Goal: Navigation & Orientation: Find specific page/section

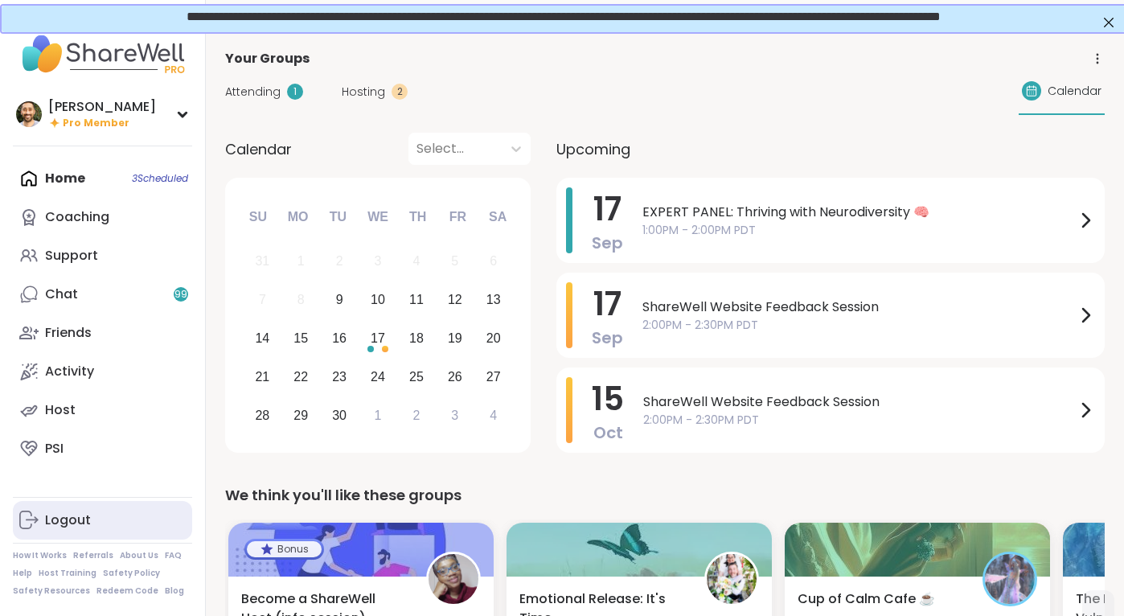
click at [91, 523] on link "Logout" at bounding box center [102, 520] width 179 height 39
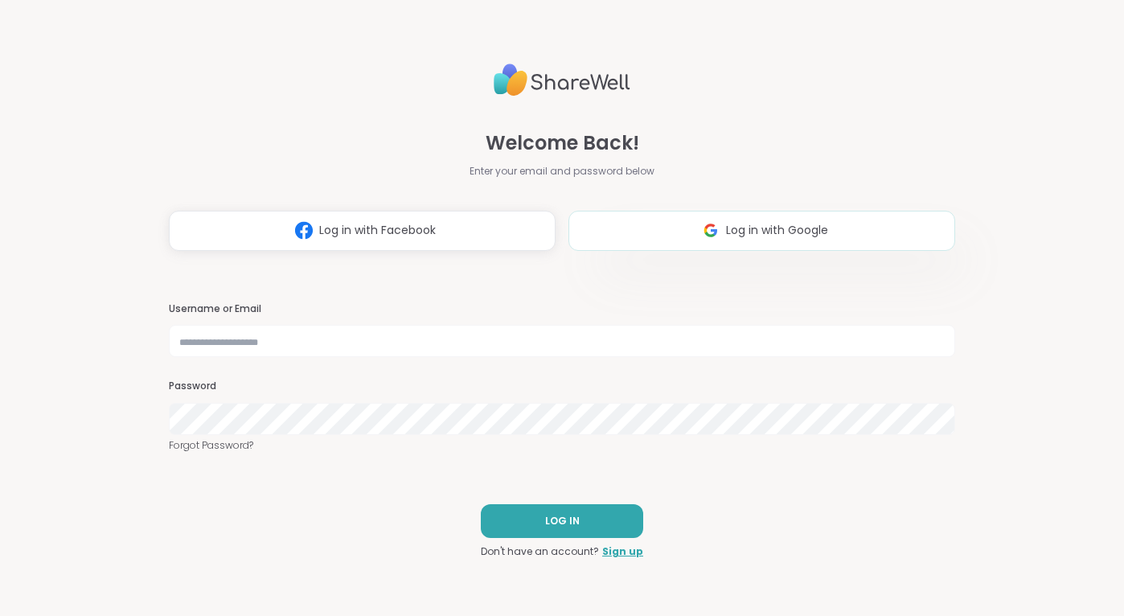
click at [687, 241] on button "Log in with Google" at bounding box center [761, 231] width 387 height 40
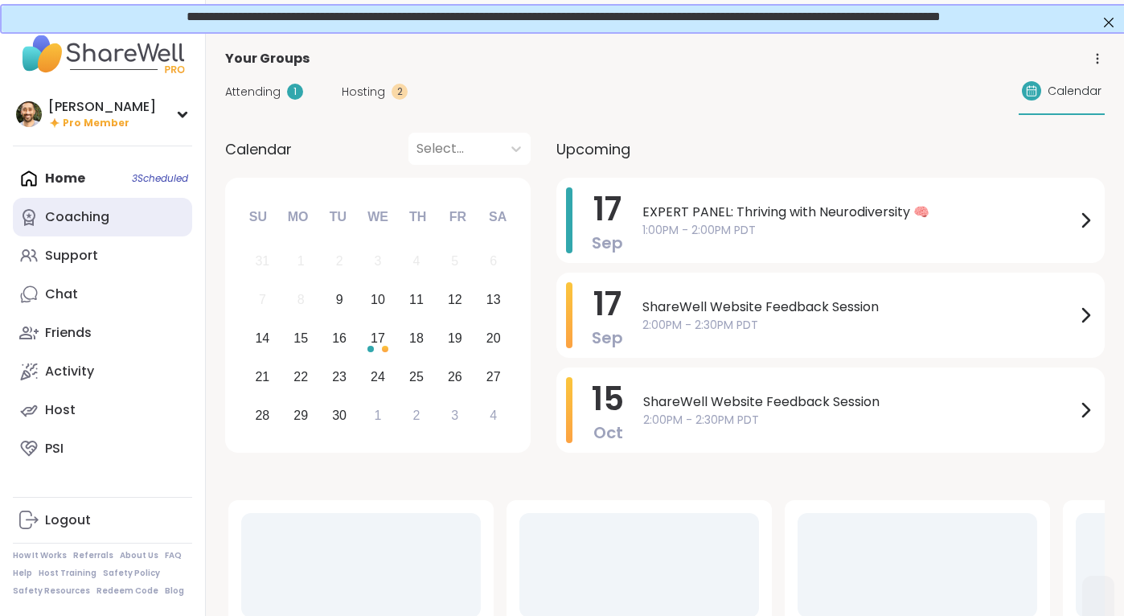
click at [86, 212] on div "Coaching" at bounding box center [77, 217] width 64 height 18
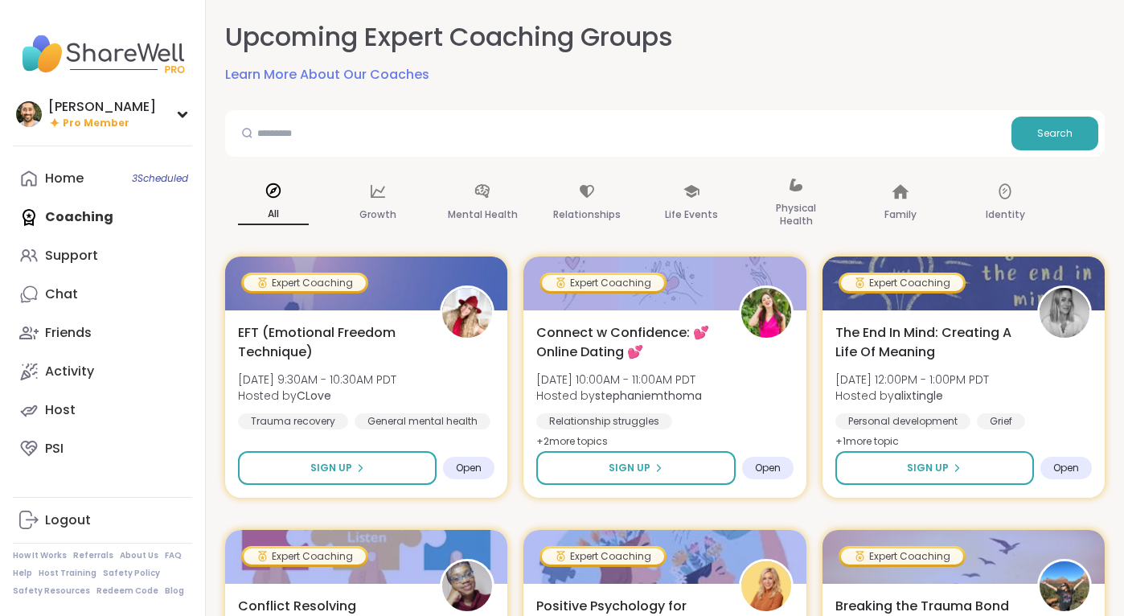
click at [108, 256] on link "Support" at bounding box center [102, 255] width 179 height 39
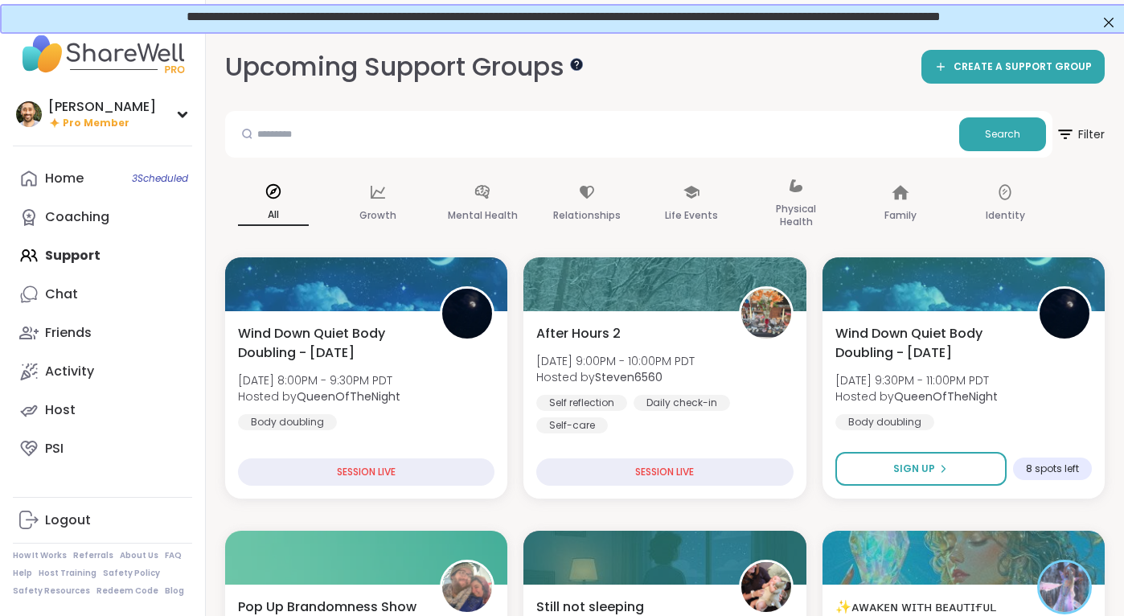
click at [578, 65] on div at bounding box center [576, 63] width 13 height 13
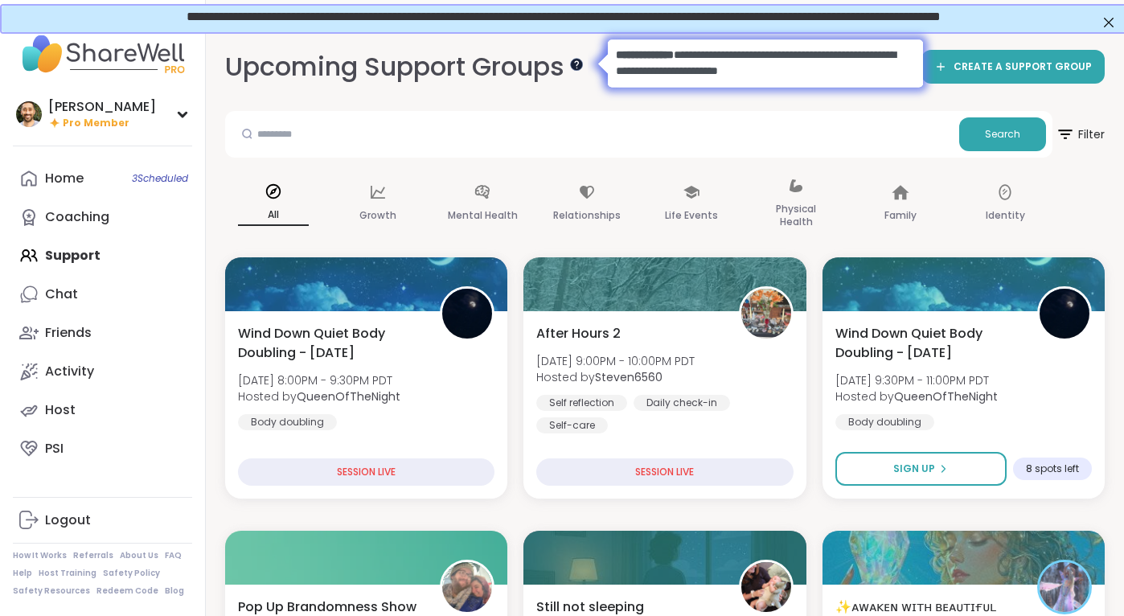
click at [579, 66] on div at bounding box center [576, 63] width 13 height 13
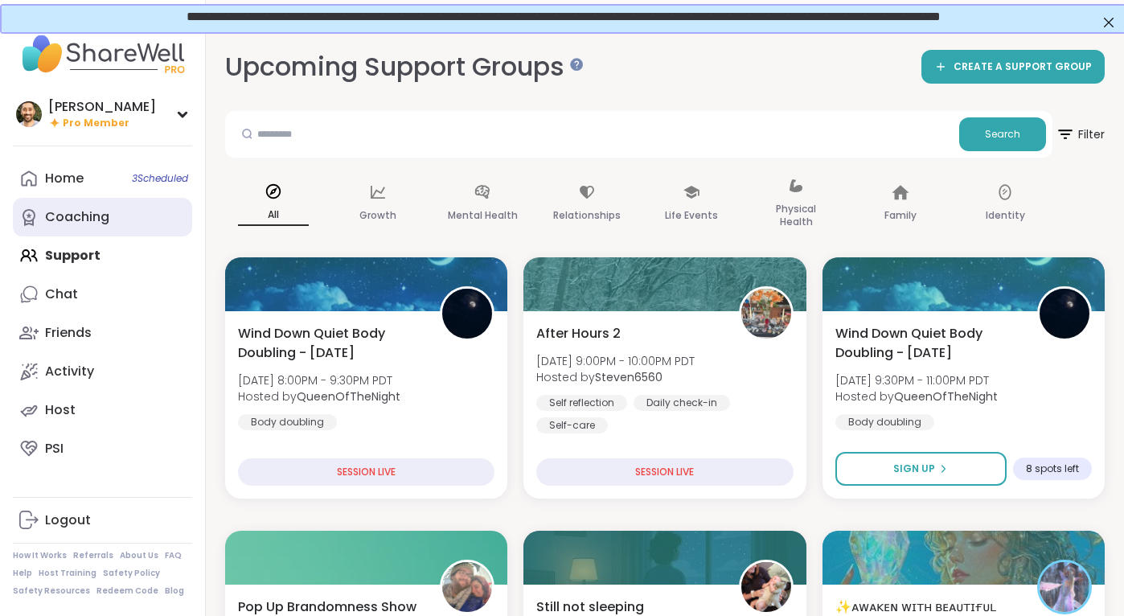
click at [118, 213] on link "Coaching" at bounding box center [102, 217] width 179 height 39
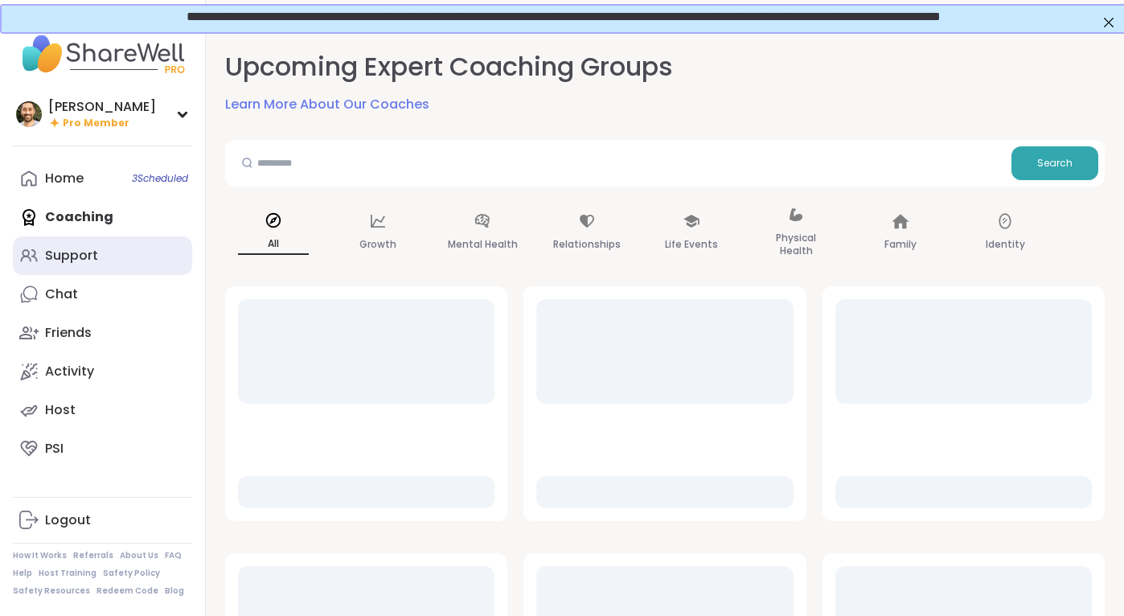
click at [92, 240] on link "Support" at bounding box center [102, 255] width 179 height 39
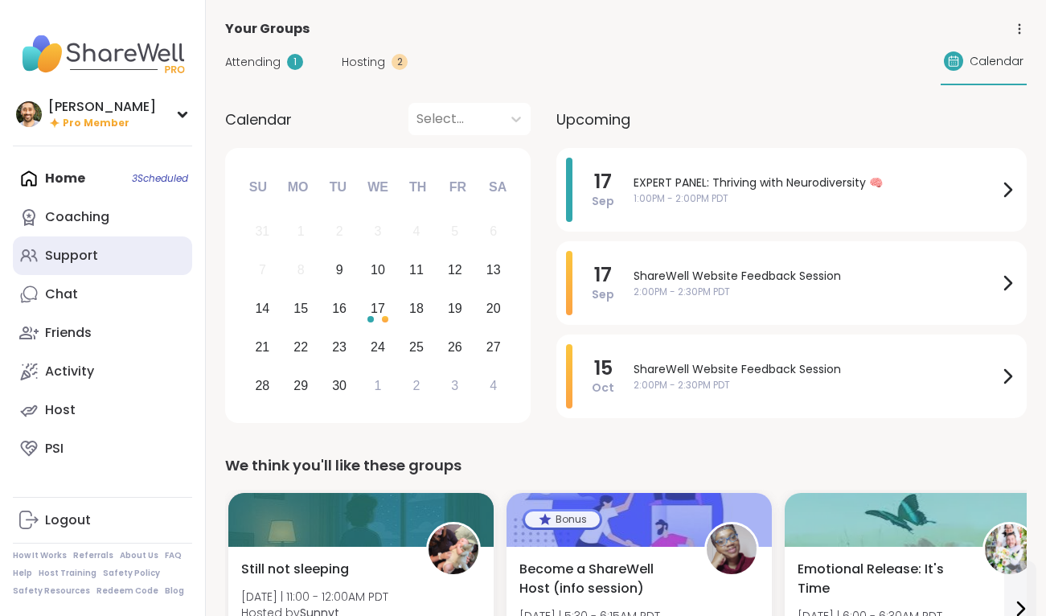
click at [93, 243] on link "Support" at bounding box center [102, 255] width 179 height 39
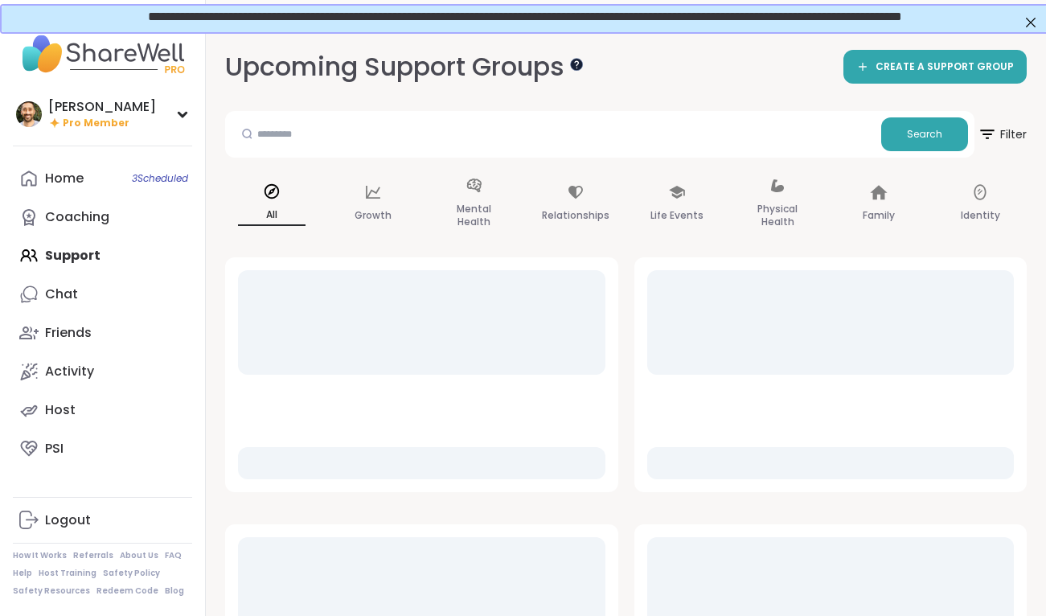
click at [573, 66] on div at bounding box center [576, 63] width 13 height 13
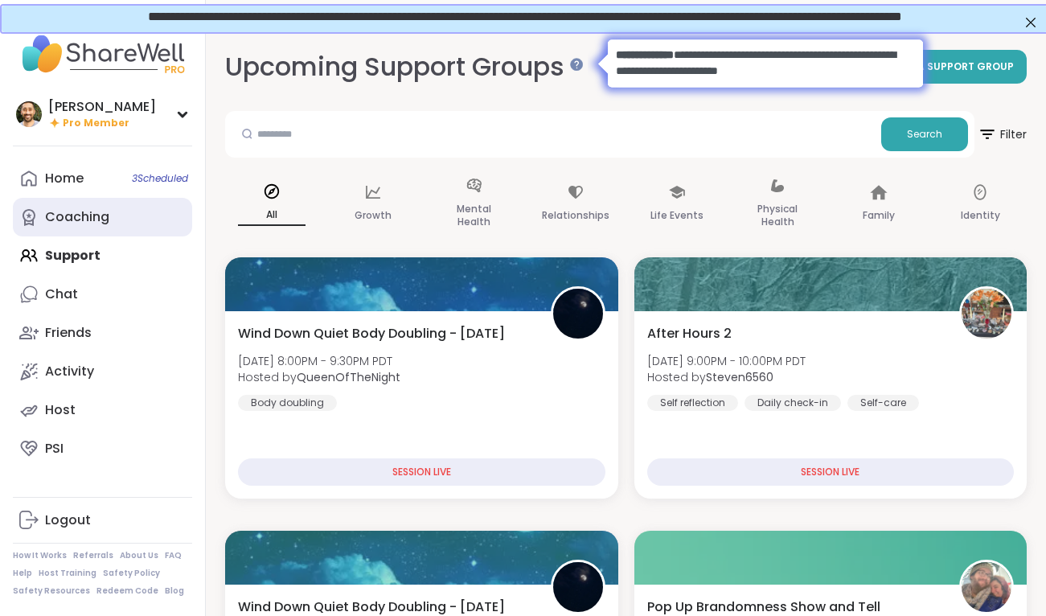
click at [104, 224] on div "Coaching" at bounding box center [77, 217] width 64 height 18
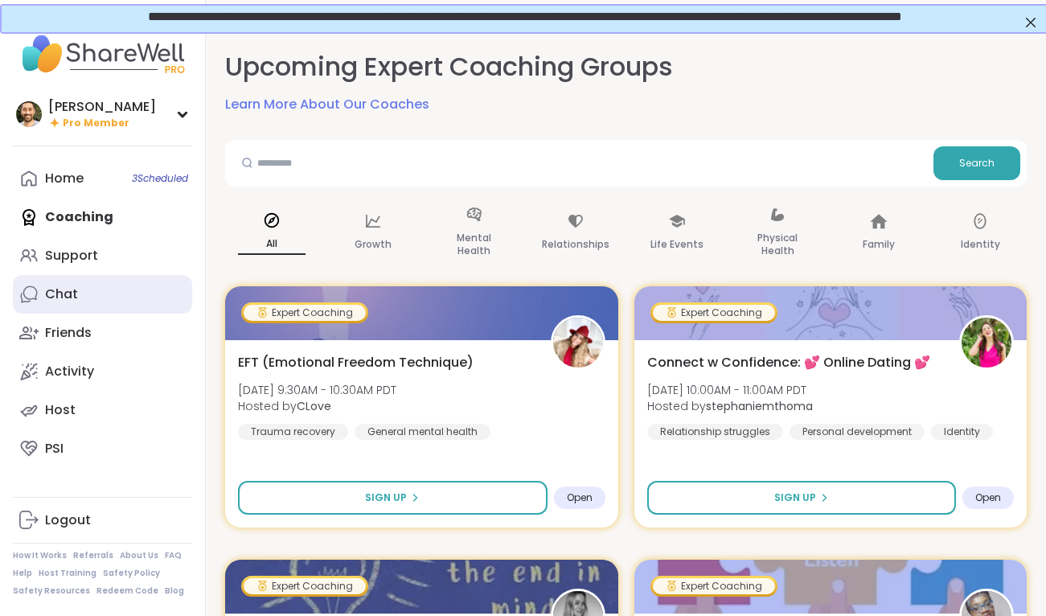
click at [88, 307] on link "Chat" at bounding box center [102, 294] width 179 height 39
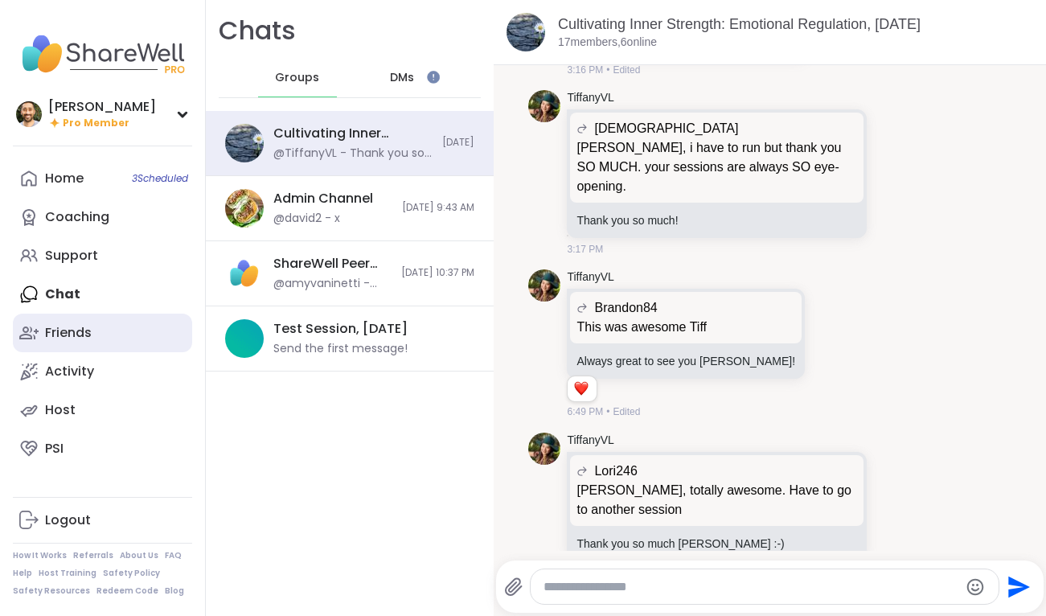
click at [88, 325] on div "Friends" at bounding box center [68, 333] width 47 height 18
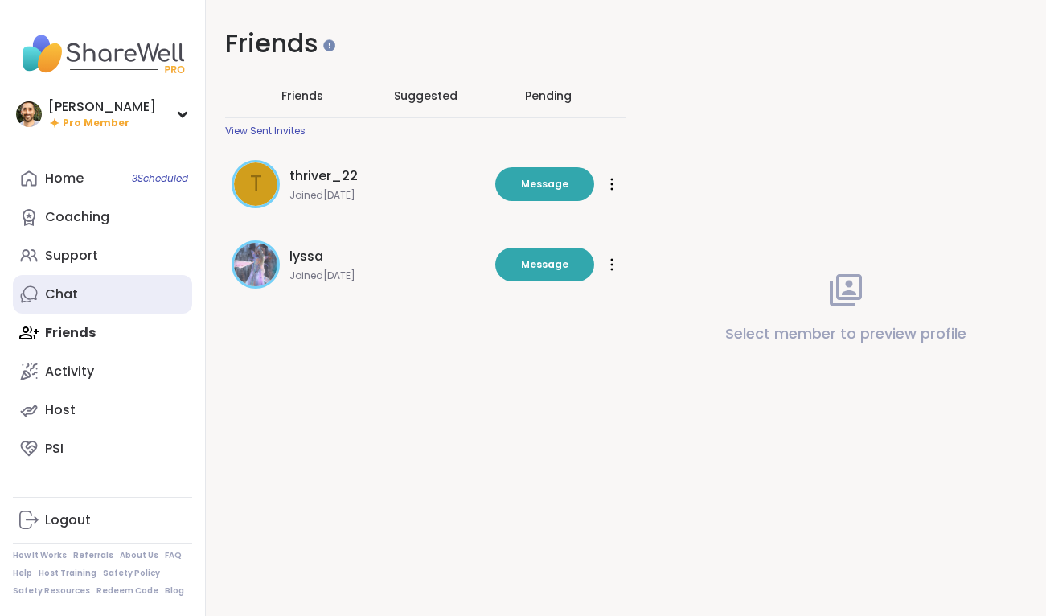
click at [75, 304] on link "Chat" at bounding box center [102, 294] width 179 height 39
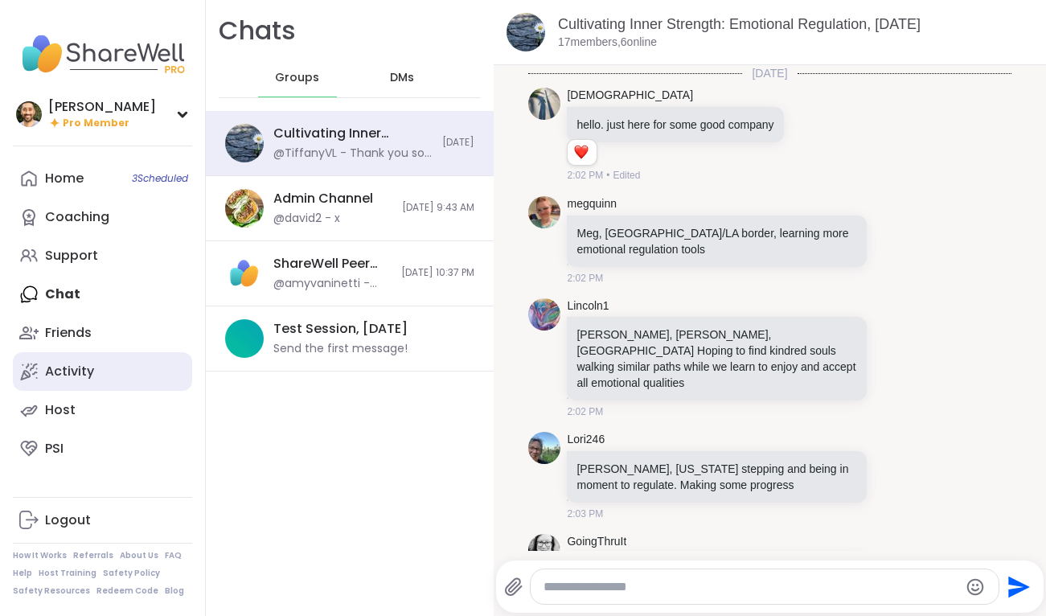
scroll to position [6300, 0]
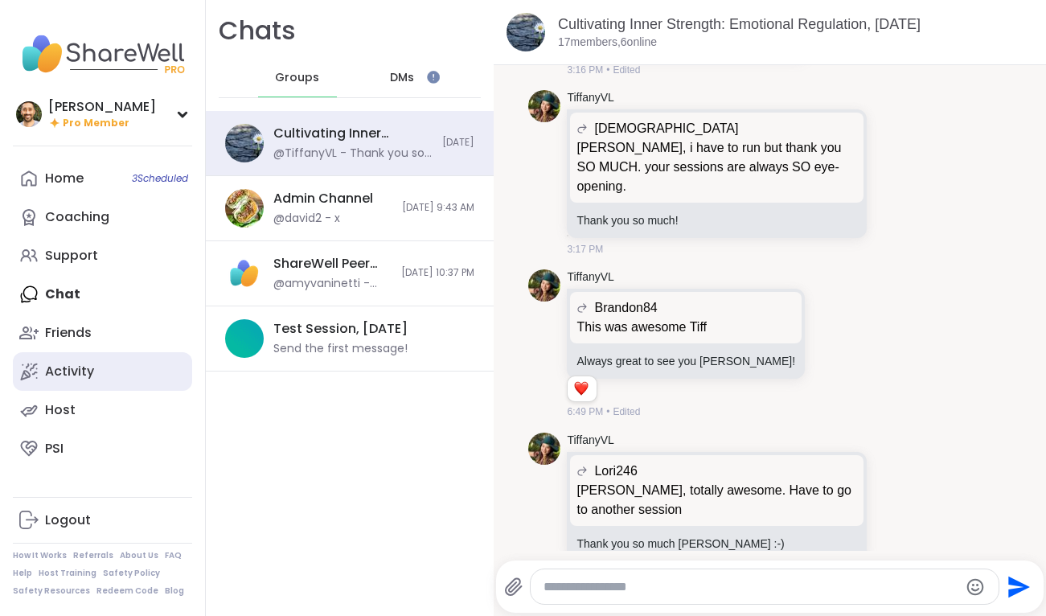
click at [76, 374] on div "Activity" at bounding box center [69, 372] width 49 height 18
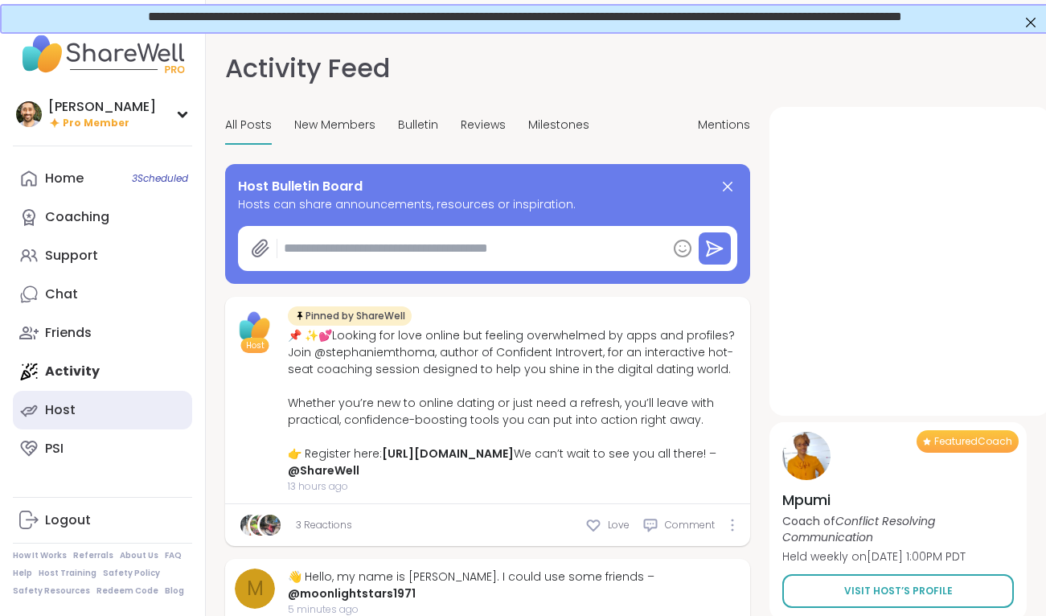
type textarea "*"
click at [76, 421] on link "Host" at bounding box center [102, 410] width 179 height 39
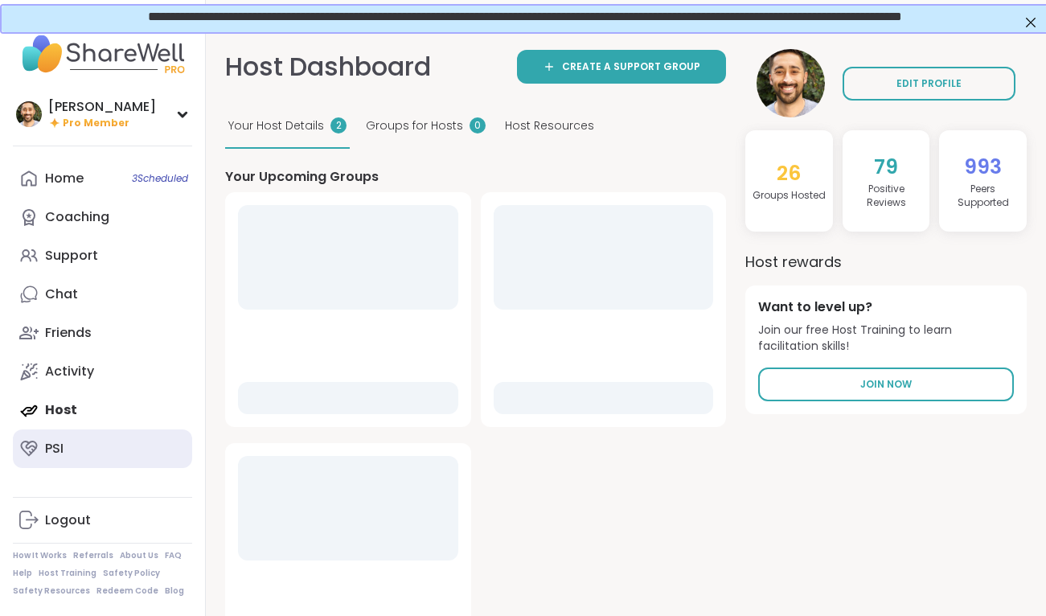
click at [77, 453] on link "PSI" at bounding box center [102, 448] width 179 height 39
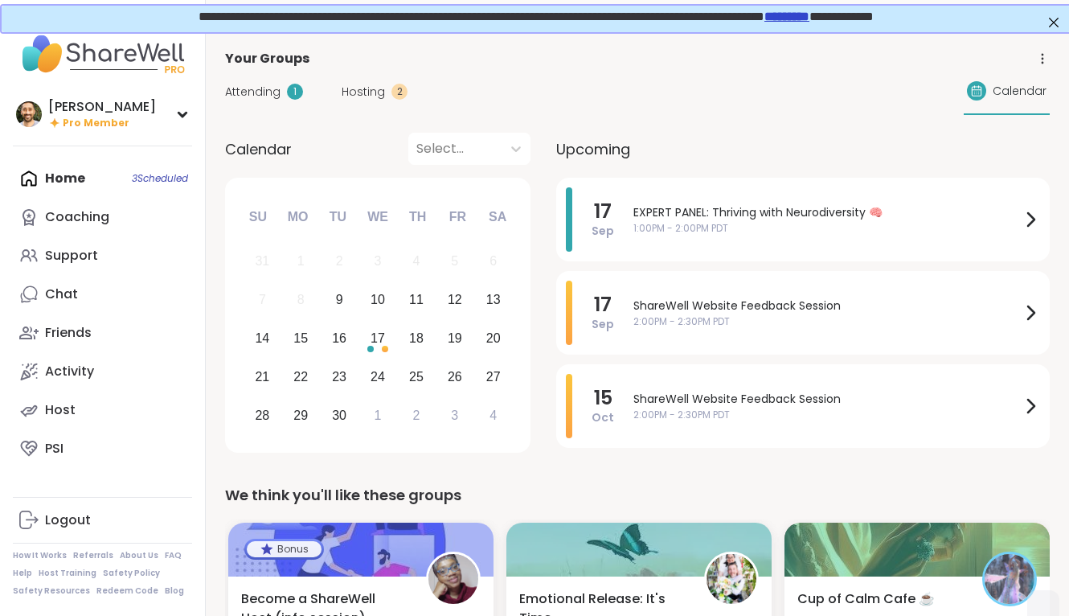
click at [808, 18] on link "*********" at bounding box center [785, 15] width 45 height 12
click at [808, 21] on link "*********" at bounding box center [785, 15] width 45 height 12
click at [808, 20] on link "*********" at bounding box center [785, 15] width 45 height 12
